Goal: Transaction & Acquisition: Purchase product/service

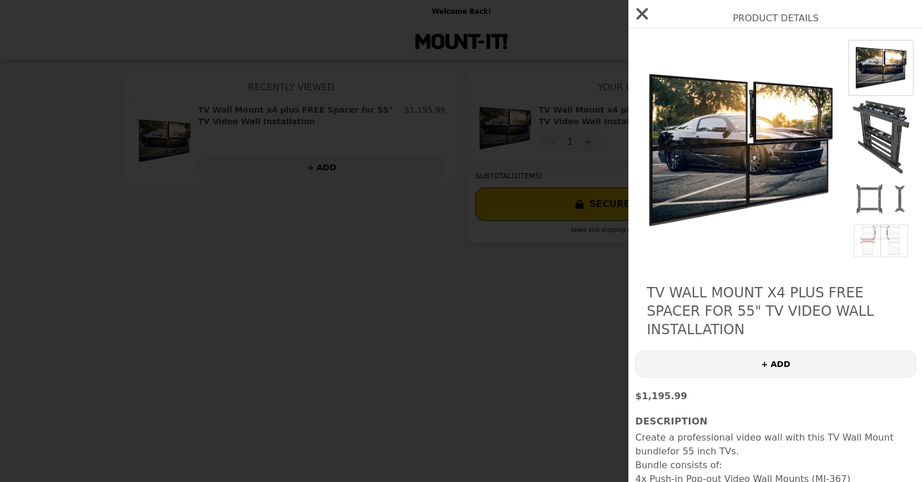
click at [638, 16] on icon "button" at bounding box center [642, 14] width 18 height 18
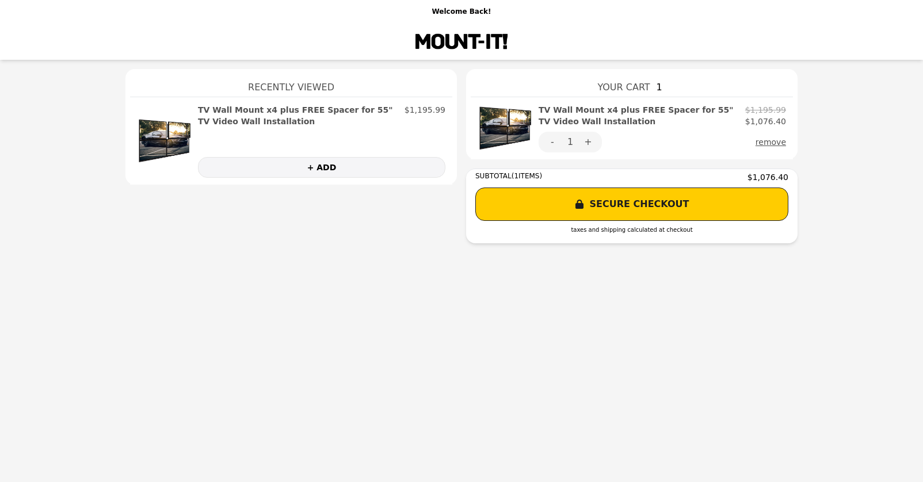
click at [545, 208] on button "SECURE CHECKOUT" at bounding box center [631, 204] width 313 height 33
click at [444, 44] on img at bounding box center [461, 41] width 97 height 23
click at [242, 112] on h2 "TV Wall Mount x4 plus FREE Spacer for 55" TV Video Wall Installation" at bounding box center [299, 115] width 202 height 23
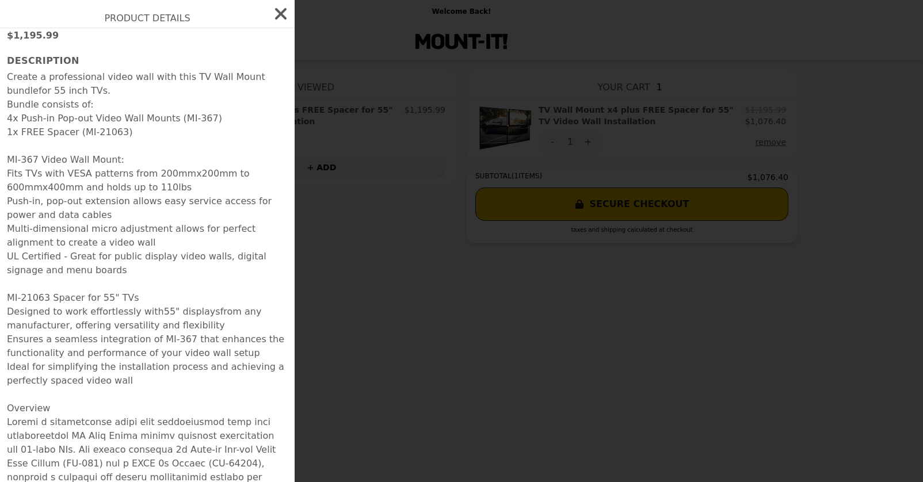
scroll to position [364, 0]
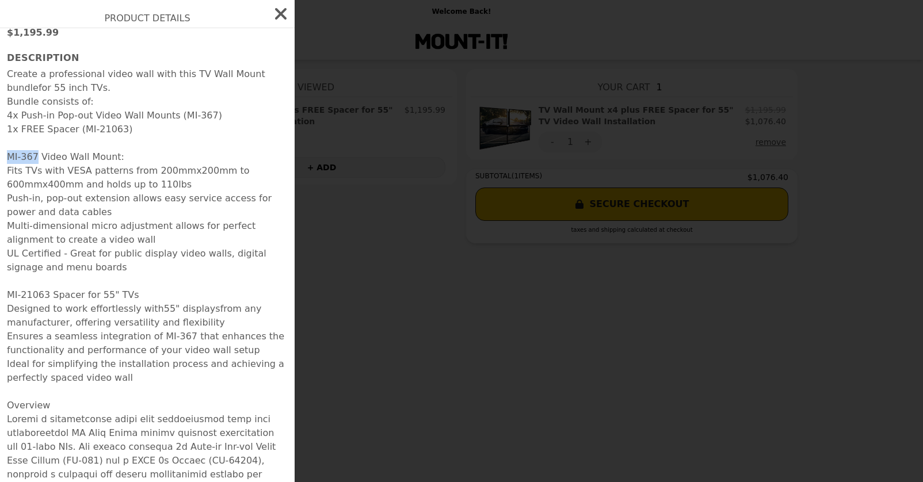
drag, startPoint x: 7, startPoint y: 141, endPoint x: 36, endPoint y: 142, distance: 28.8
click at [36, 151] on strong "MI-367 Video Wall Mount:" at bounding box center [65, 156] width 117 height 11
copy strong "MI-367"
click at [280, 9] on icon "button" at bounding box center [281, 14] width 18 height 18
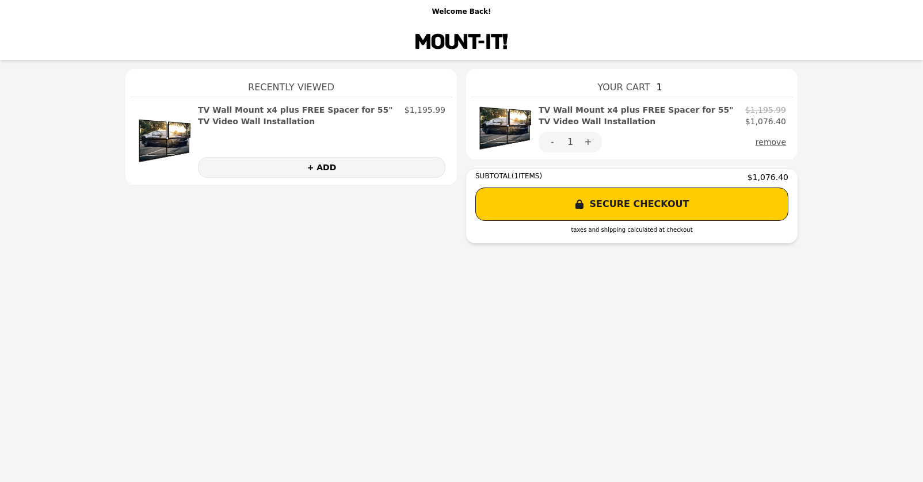
click at [449, 46] on img at bounding box center [461, 41] width 97 height 23
